Goal: Navigation & Orientation: Go to known website

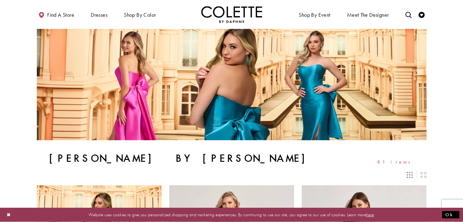
click at [251, 11] on img "Visit Home Page" at bounding box center [231, 14] width 61 height 17
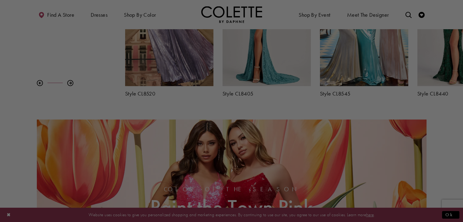
scroll to position [310, 0]
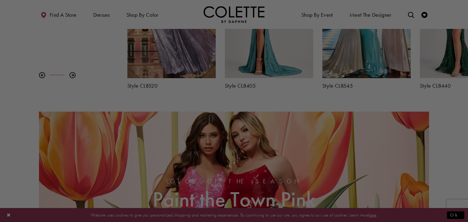
drag, startPoint x: 468, startPoint y: 25, endPoint x: 468, endPoint y: 86, distance: 61.2
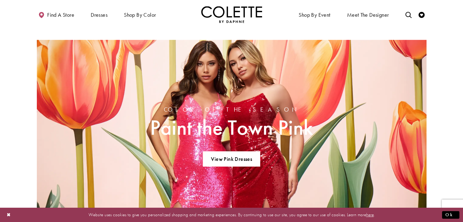
scroll to position [374, 0]
